Goal: Task Accomplishment & Management: Manage account settings

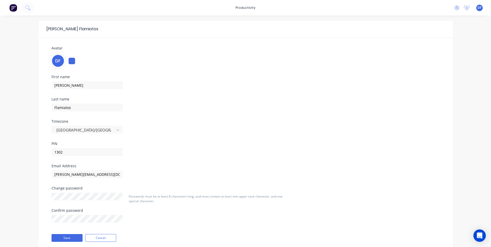
click at [481, 8] on span "DF" at bounding box center [480, 7] width 4 height 5
click at [213, 73] on div "Avatar DF First name [PERSON_NAME] Last name Flamiatos Timezone [GEOGRAPHIC_DAT…" at bounding box center [245, 144] width 399 height 199
click at [12, 8] on img at bounding box center [13, 8] width 8 height 8
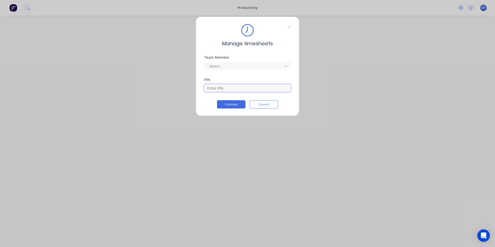
click at [220, 88] on input at bounding box center [247, 88] width 87 height 8
type input "1302"
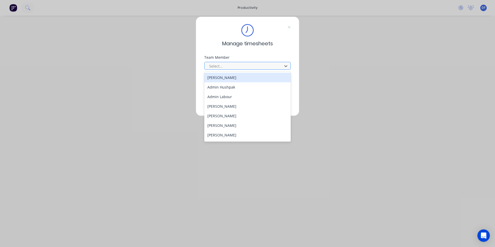
click at [227, 65] on div at bounding box center [244, 66] width 71 height 6
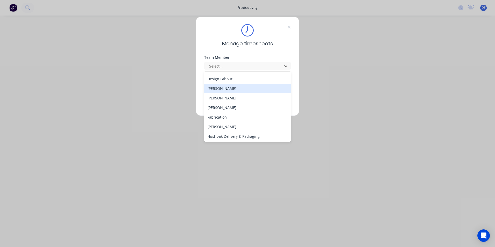
scroll to position [104, 0]
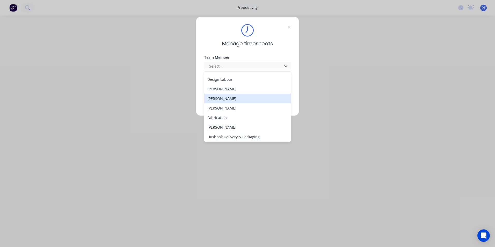
click at [227, 99] on div "[PERSON_NAME]" at bounding box center [247, 99] width 87 height 10
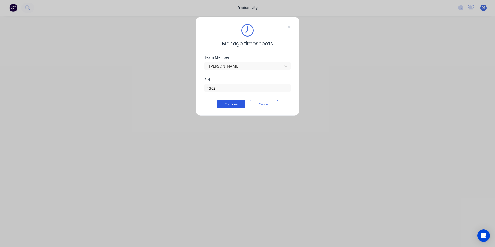
click at [233, 105] on button "Continue" at bounding box center [231, 104] width 28 height 8
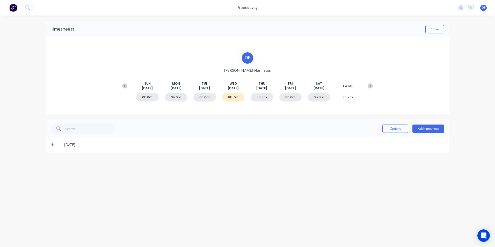
click at [231, 98] on div "8h 7m" at bounding box center [233, 97] width 23 height 9
click at [52, 146] on icon at bounding box center [52, 145] width 3 height 4
click at [297, 209] on div "Timesheets Close D F [PERSON_NAME] [DATE] [DATE] [DATE] [DATE] [DATE] [DATE] [D…" at bounding box center [247, 126] width 415 height 221
click at [234, 98] on div "8h 7m" at bounding box center [233, 97] width 23 height 9
click at [428, 128] on button "Add timesheet" at bounding box center [429, 129] width 32 height 8
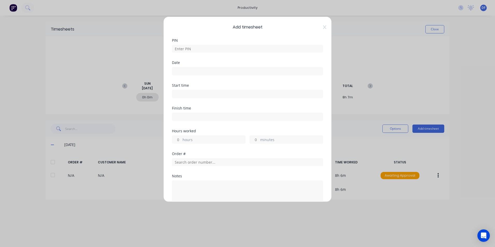
click at [180, 94] on input at bounding box center [247, 94] width 151 height 8
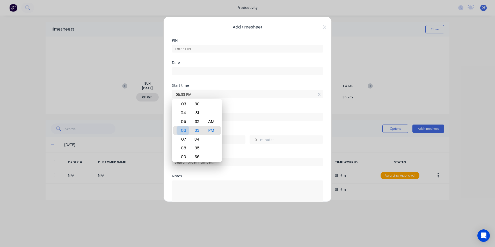
click at [188, 129] on div "06" at bounding box center [183, 130] width 13 height 9
click at [211, 121] on div "AM" at bounding box center [211, 121] width 13 height 9
type input "06:30 AM"
click at [238, 117] on input at bounding box center [247, 117] width 151 height 8
type input "04:30 PM"
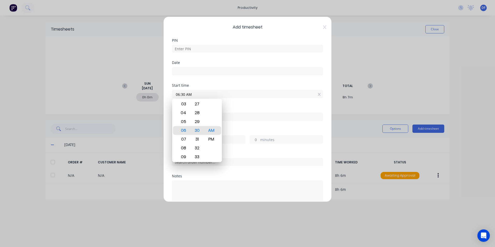
type input "10"
type input "0"
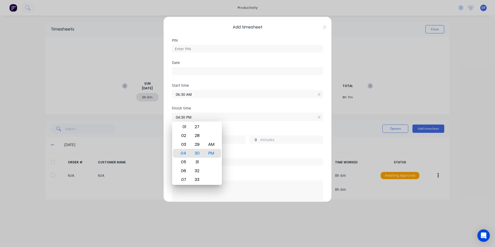
click at [246, 127] on div "Finish time 04:30 PM" at bounding box center [247, 117] width 151 height 23
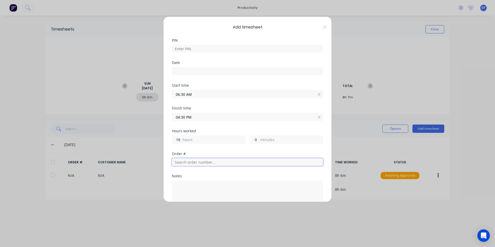
click at [215, 161] on input "text" at bounding box center [247, 162] width 151 height 8
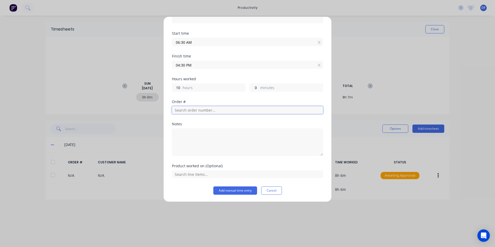
scroll to position [52, 0]
click at [241, 190] on button "Add manual time entry" at bounding box center [235, 190] width 44 height 8
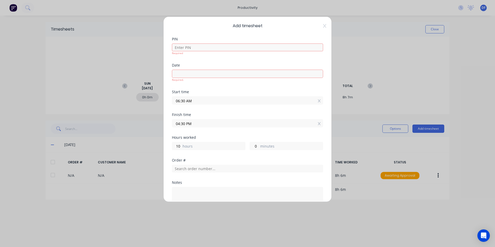
scroll to position [0, 0]
click at [196, 48] on input at bounding box center [247, 49] width 151 height 8
type input "1302"
click at [198, 75] on label at bounding box center [247, 75] width 151 height 8
click at [198, 75] on input at bounding box center [247, 75] width 151 height 8
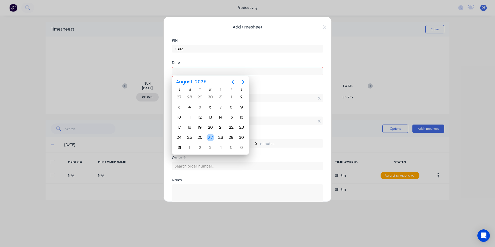
click at [212, 139] on div "27" at bounding box center [211, 138] width 8 height 8
type input "[DATE]"
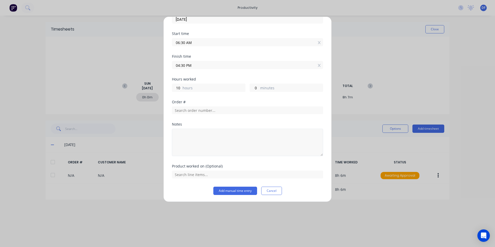
scroll to position [52, 0]
click at [239, 192] on button "Add manual time entry" at bounding box center [235, 190] width 44 height 8
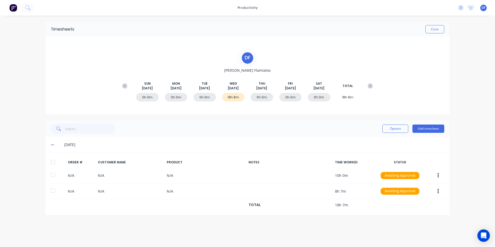
click at [411, 99] on div "D F [PERSON_NAME] [DATE] [DATE] [DATE] [DATE] [DATE] [DATE] [DATE] TOTAL 0h 0m …" at bounding box center [248, 76] width 404 height 78
click at [441, 30] on button "Close" at bounding box center [435, 29] width 19 height 8
